Goal: Information Seeking & Learning: Learn about a topic

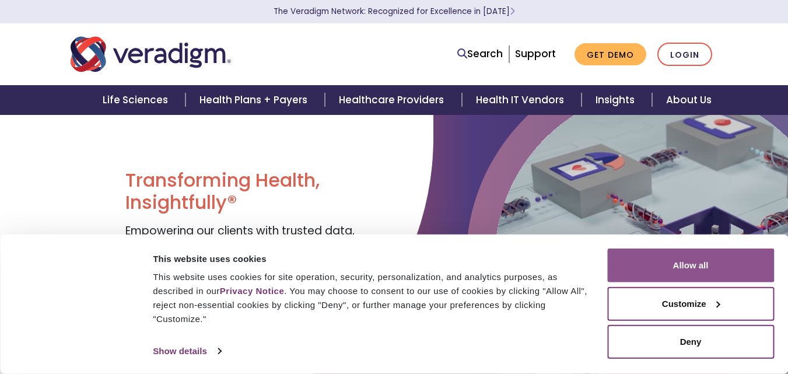
click at [697, 260] on button "Allow all" at bounding box center [691, 266] width 167 height 34
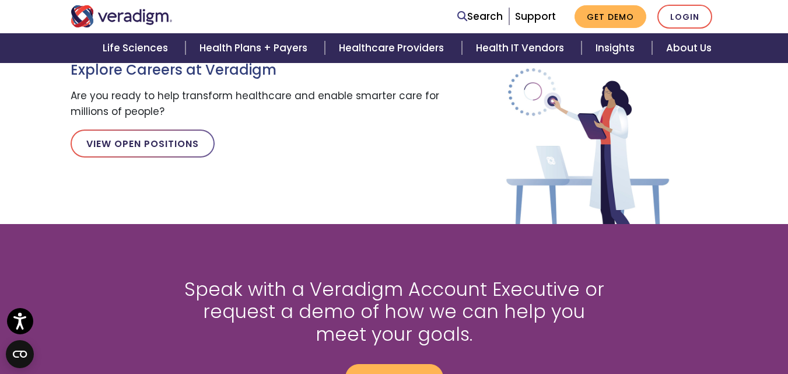
scroll to position [1335, 0]
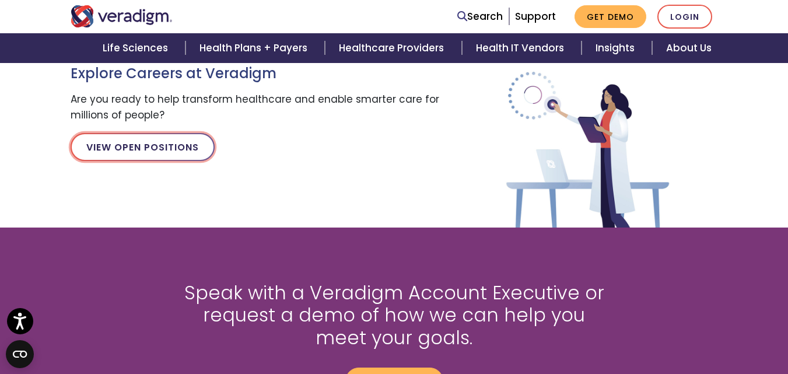
click at [169, 151] on link "View Open Positions" at bounding box center [143, 147] width 144 height 28
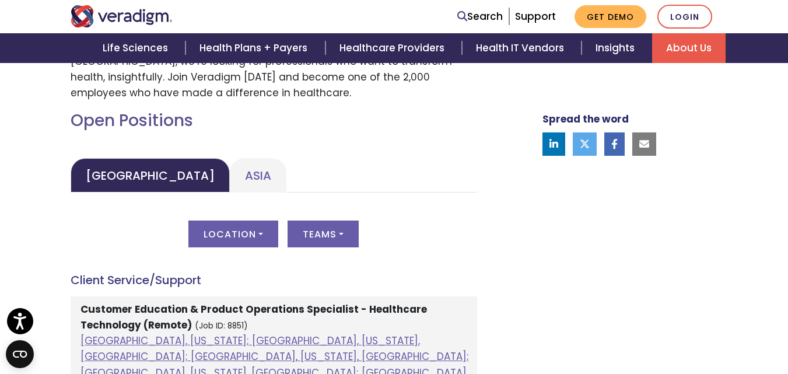
scroll to position [474, 0]
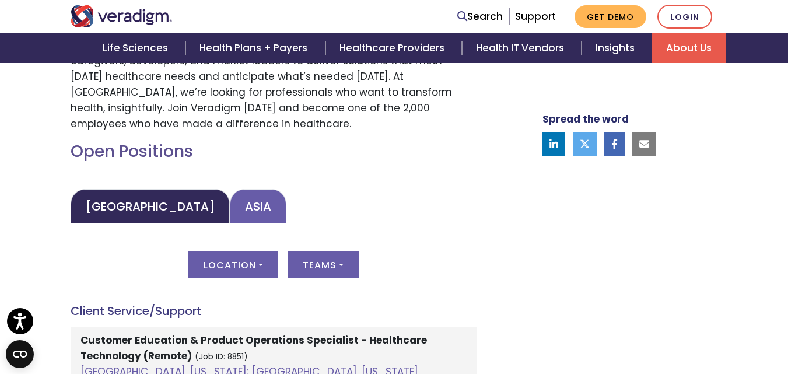
click at [230, 202] on link "Asia" at bounding box center [258, 206] width 57 height 34
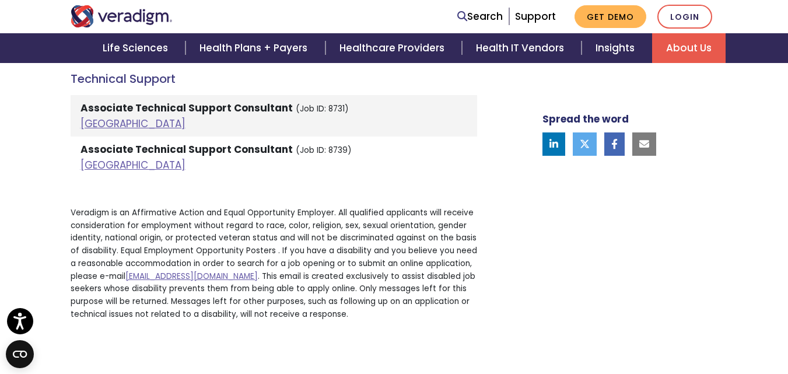
scroll to position [2595, 0]
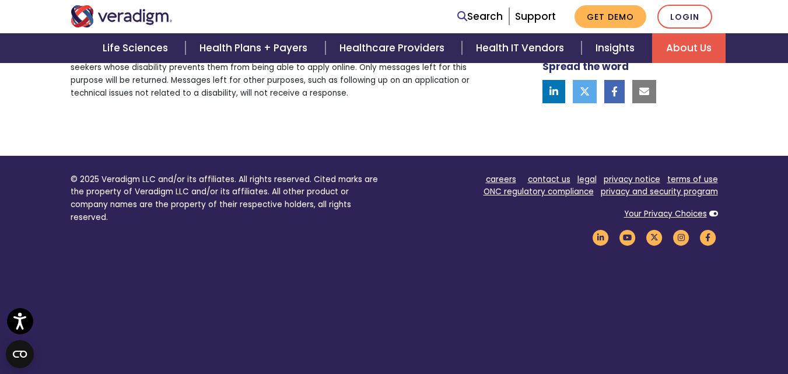
click at [687, 45] on link "About Us" at bounding box center [689, 48] width 74 height 30
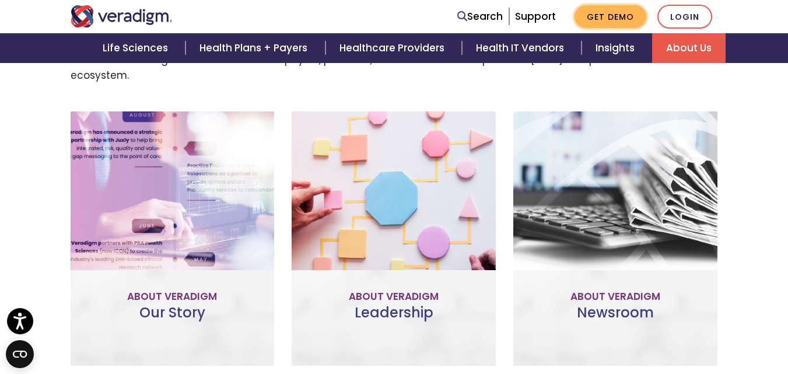
scroll to position [169, 0]
